Goal: Navigation & Orientation: Find specific page/section

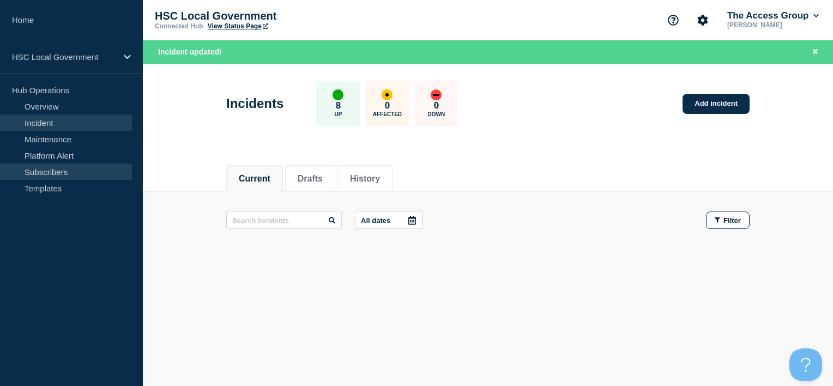
click at [71, 169] on link "Subscribers" at bounding box center [66, 172] width 132 height 16
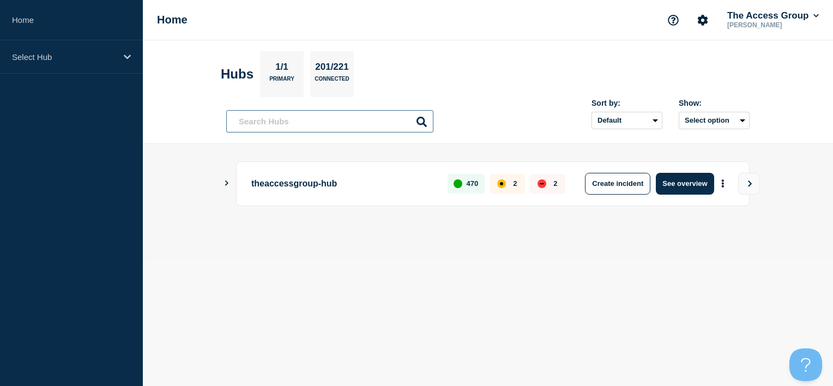
click at [257, 120] on input "text" at bounding box center [329, 121] width 207 height 22
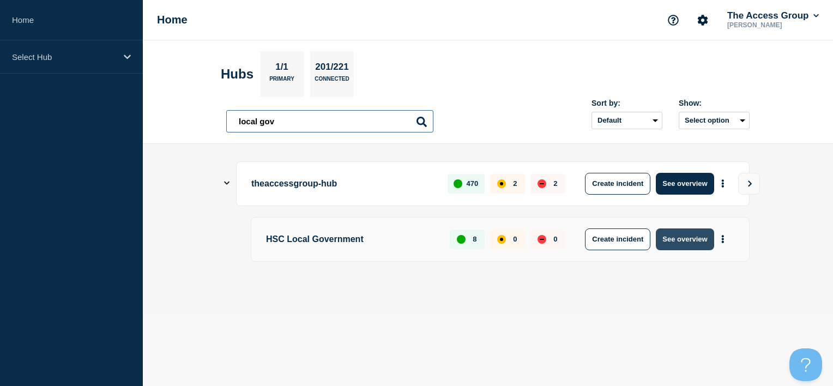
type input "local gov"
click at [687, 245] on button "See overview" at bounding box center [685, 239] width 58 height 22
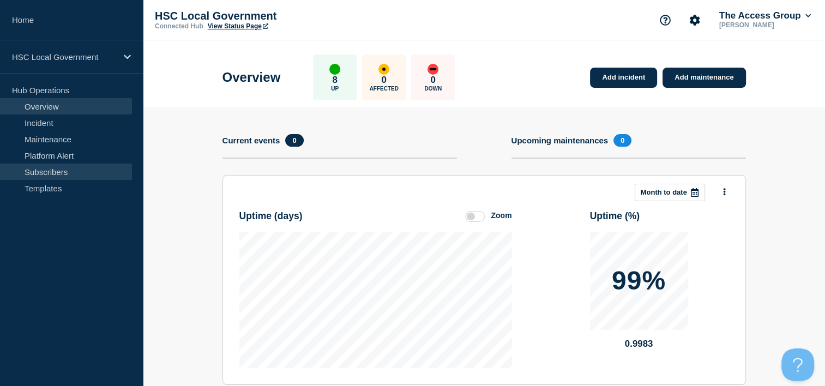
click at [65, 176] on link "Subscribers" at bounding box center [66, 172] width 132 height 16
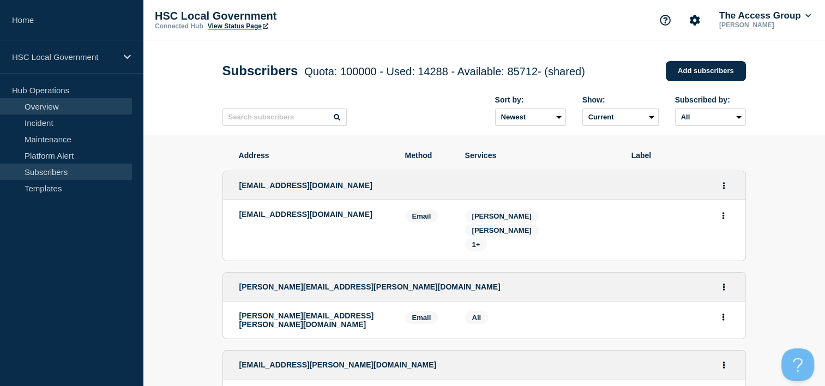
click at [48, 102] on link "Overview" at bounding box center [66, 106] width 132 height 16
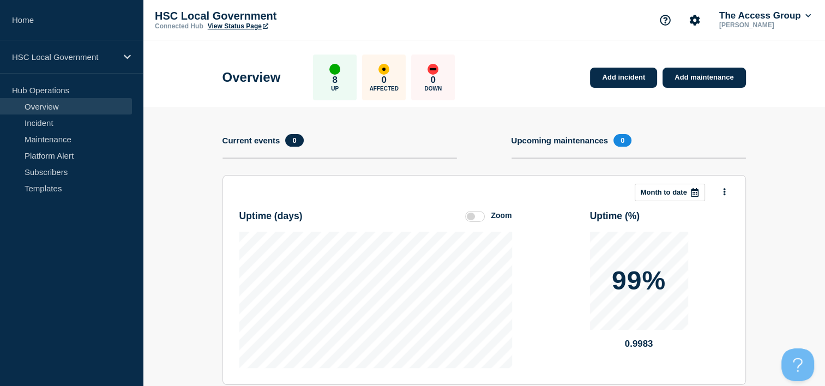
click at [236, 28] on link "View Status Page" at bounding box center [238, 26] width 60 height 8
